Goal: Check status

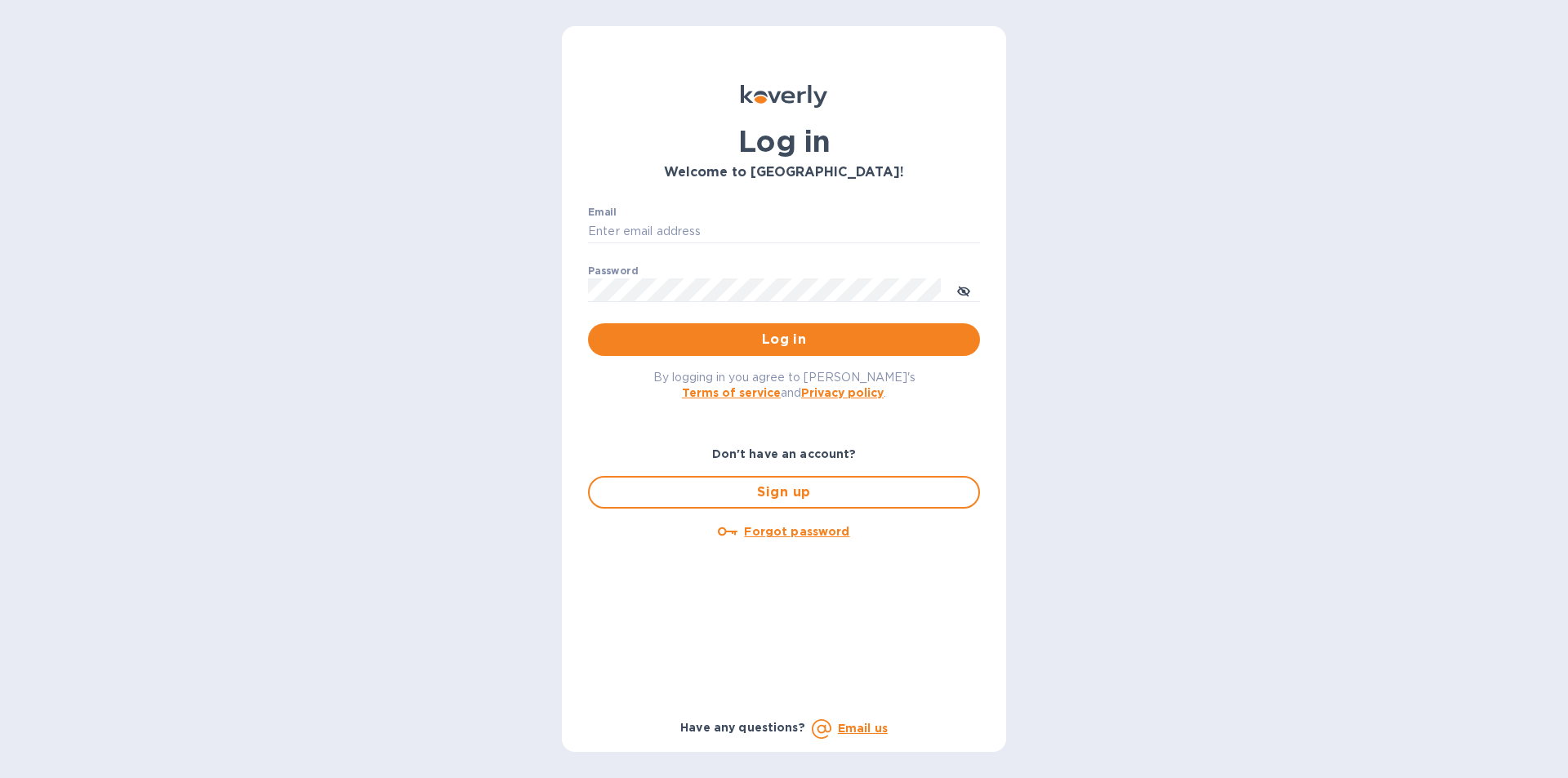
type input "isaac@maximmcable.com"
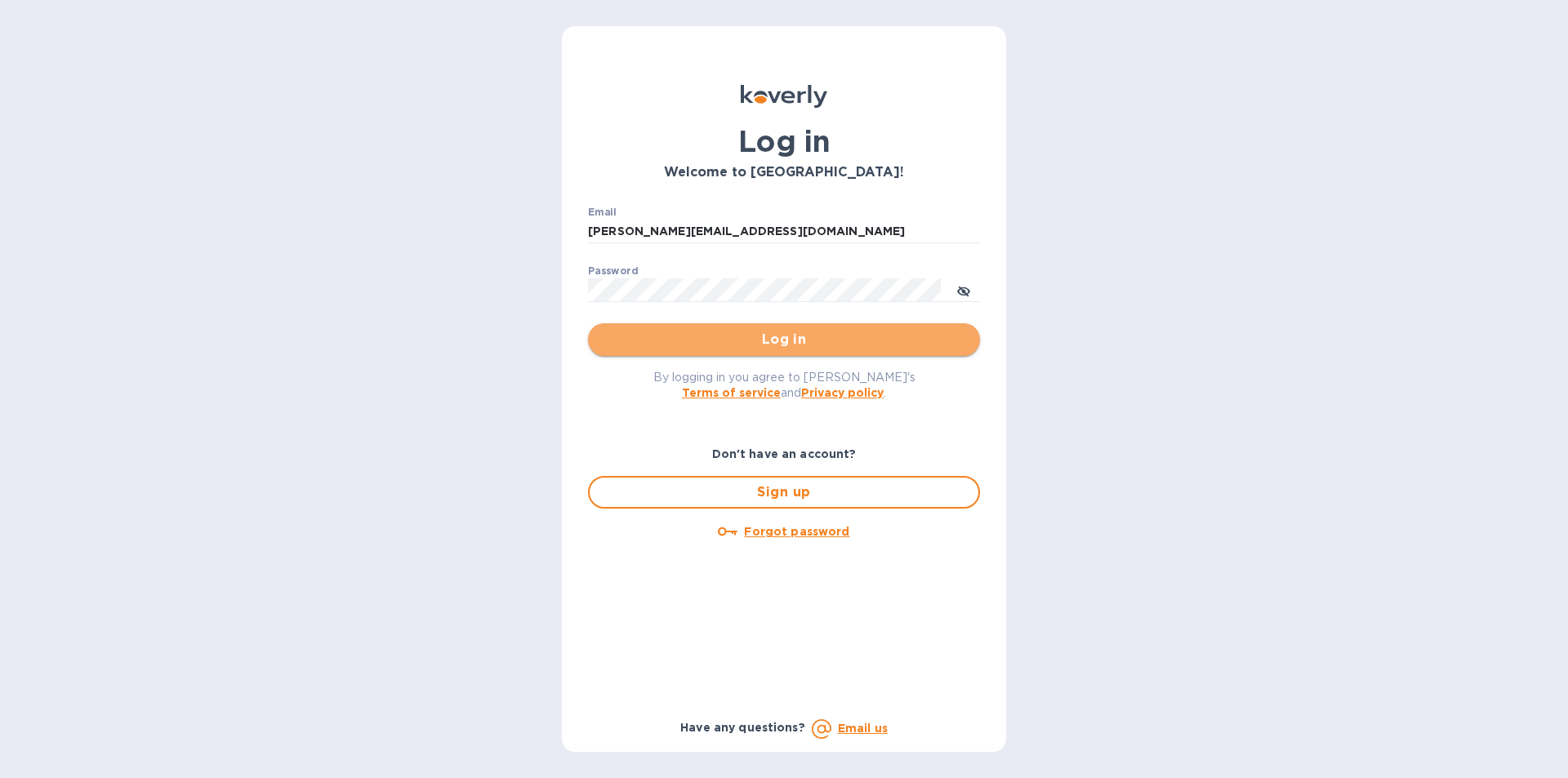
click at [723, 328] on button "Log in" at bounding box center [784, 339] width 392 height 32
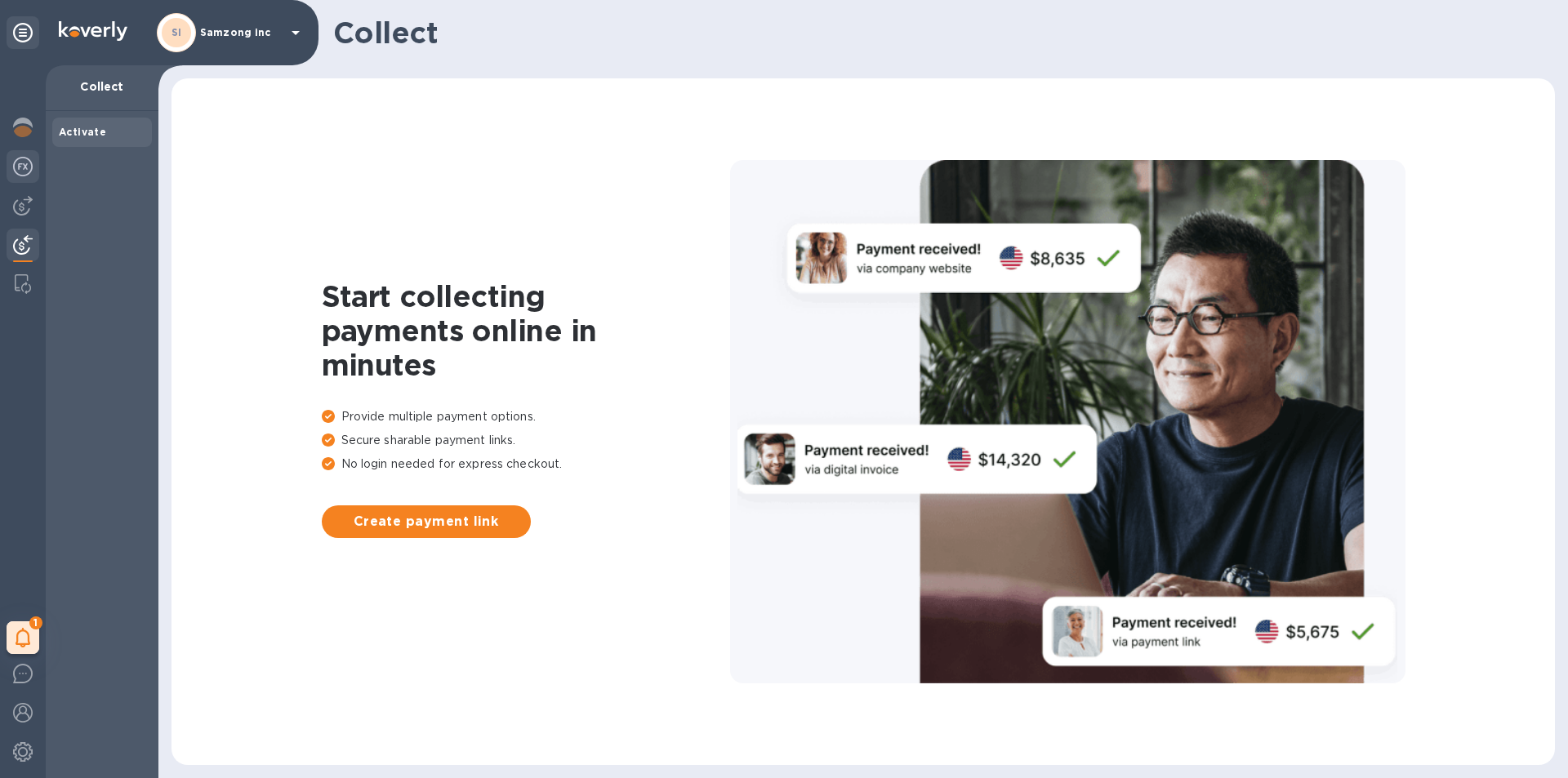
click at [24, 170] on img at bounding box center [23, 167] width 20 height 20
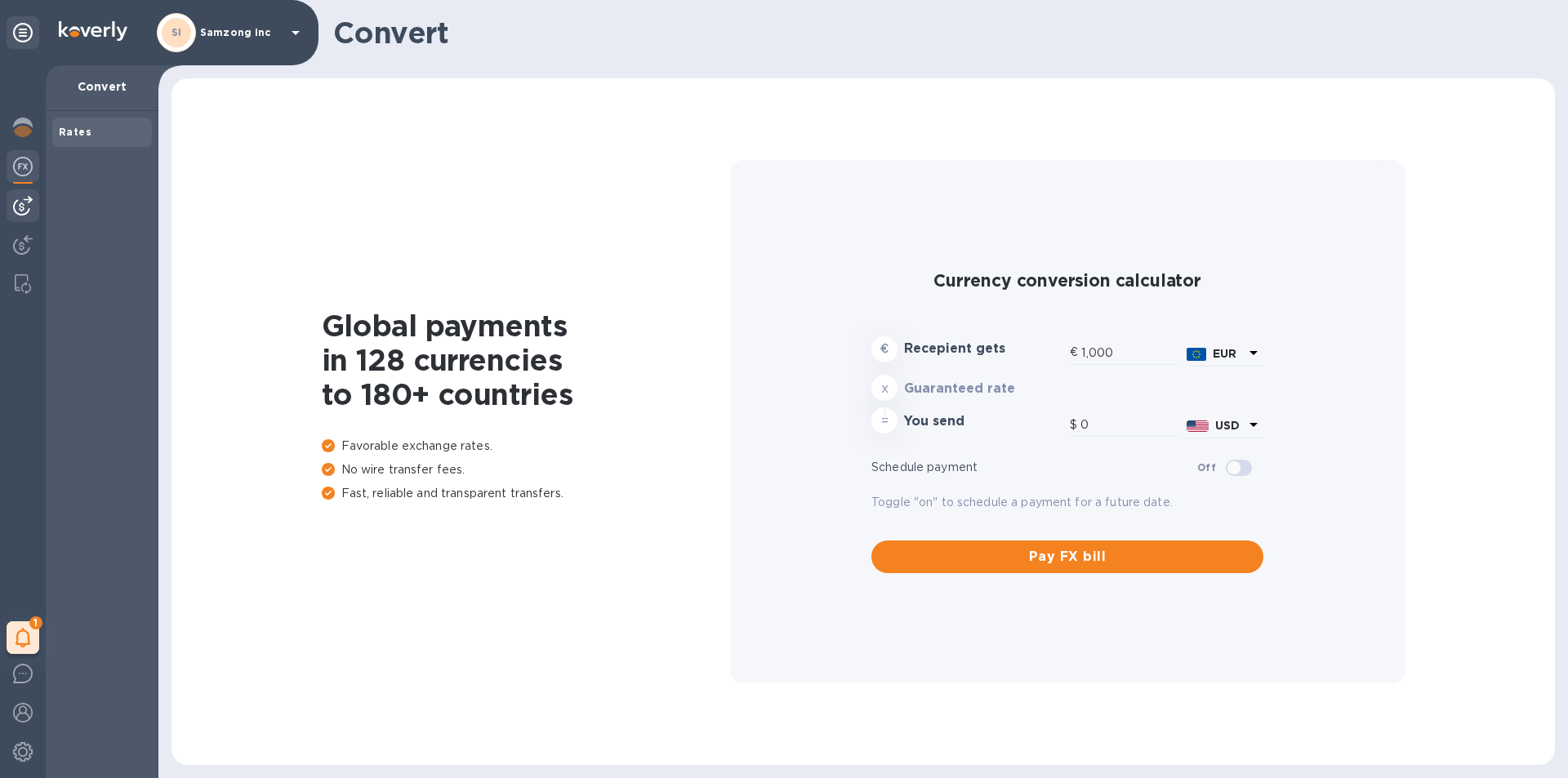
type input "1,182.8"
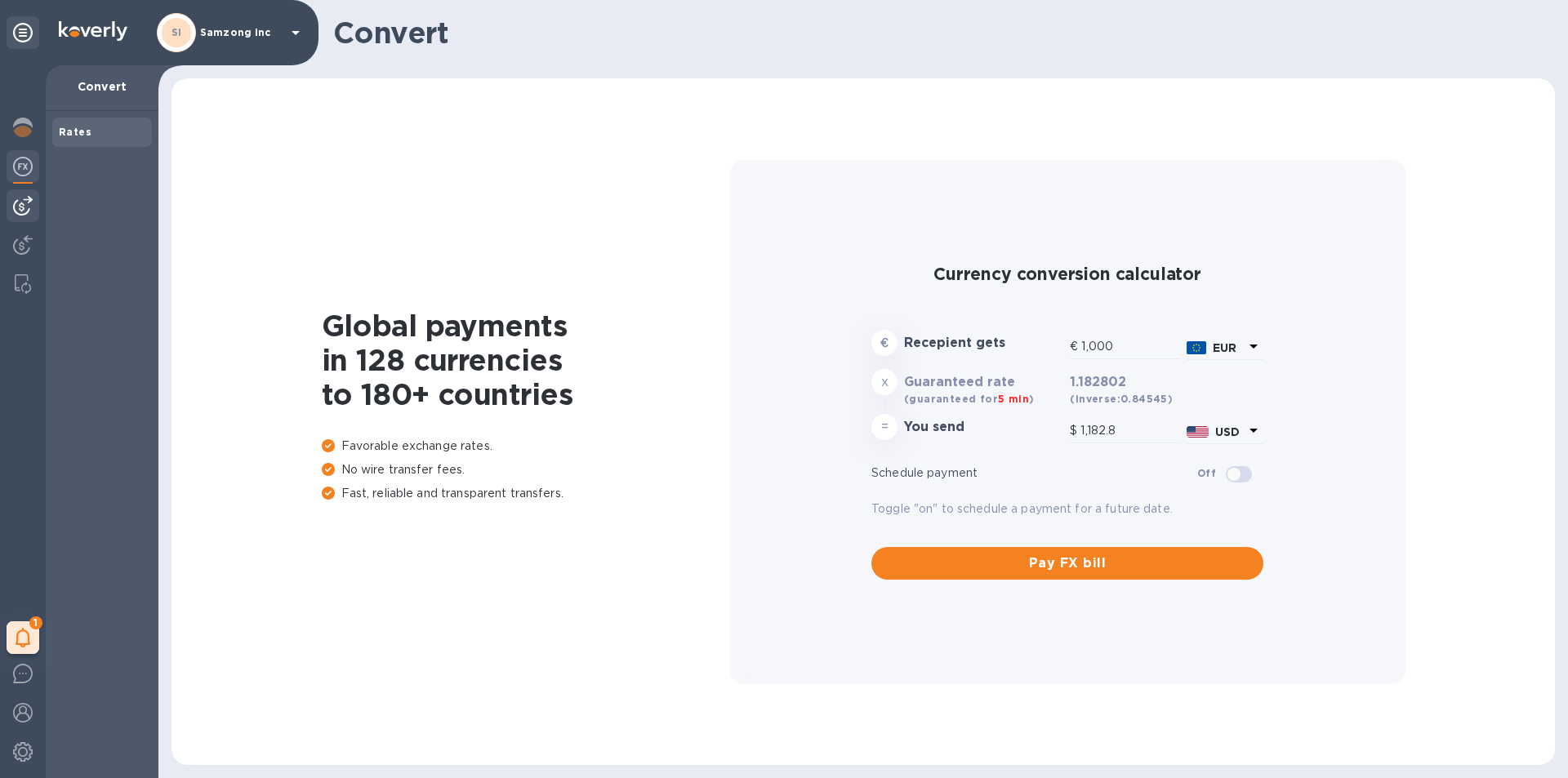
click at [22, 216] on div at bounding box center [23, 205] width 32 height 32
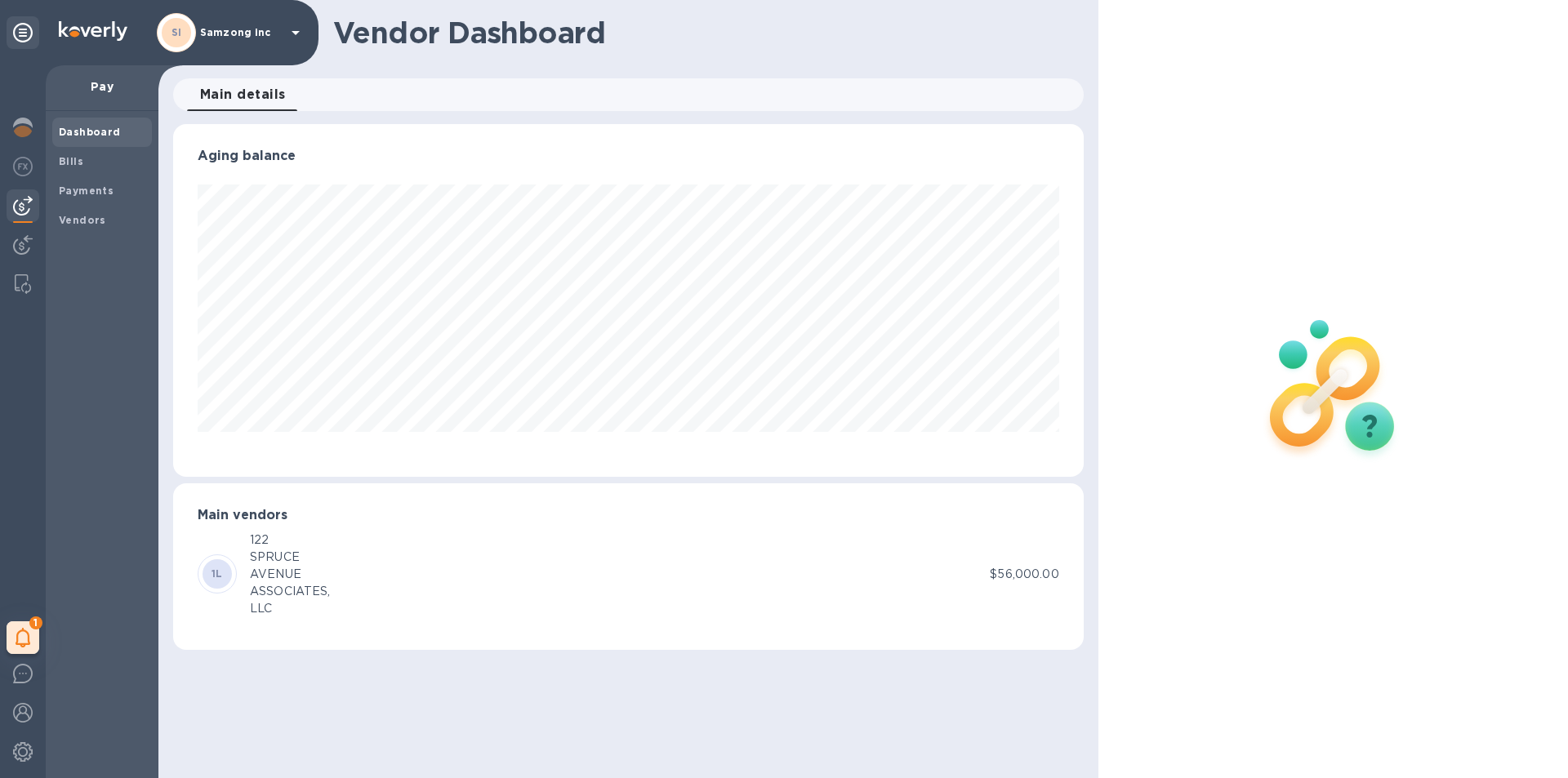
scroll to position [353, 909]
click at [29, 163] on img at bounding box center [23, 167] width 20 height 20
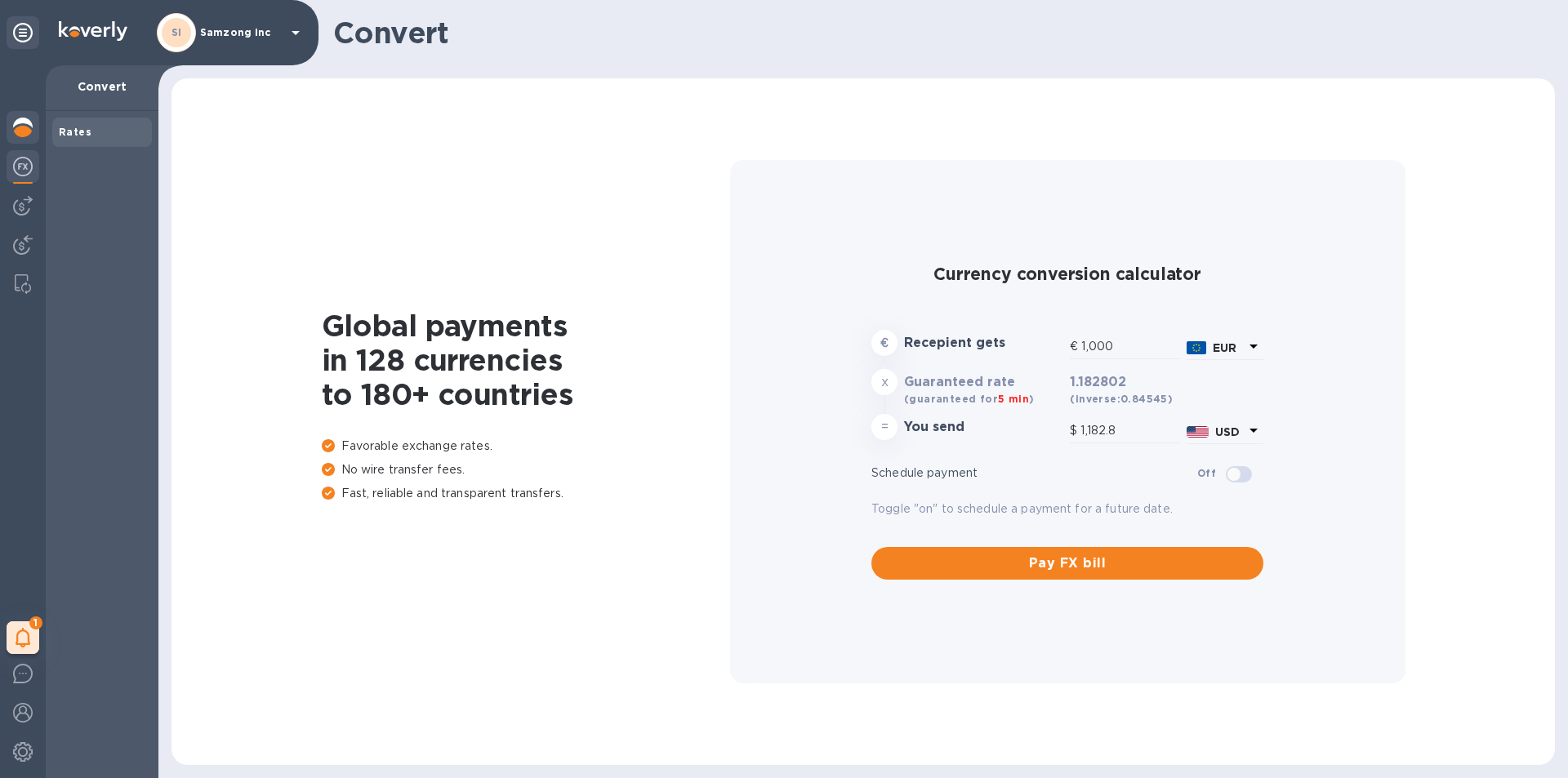
click at [22, 115] on div at bounding box center [23, 128] width 32 height 36
